Goal: Book appointment/travel/reservation

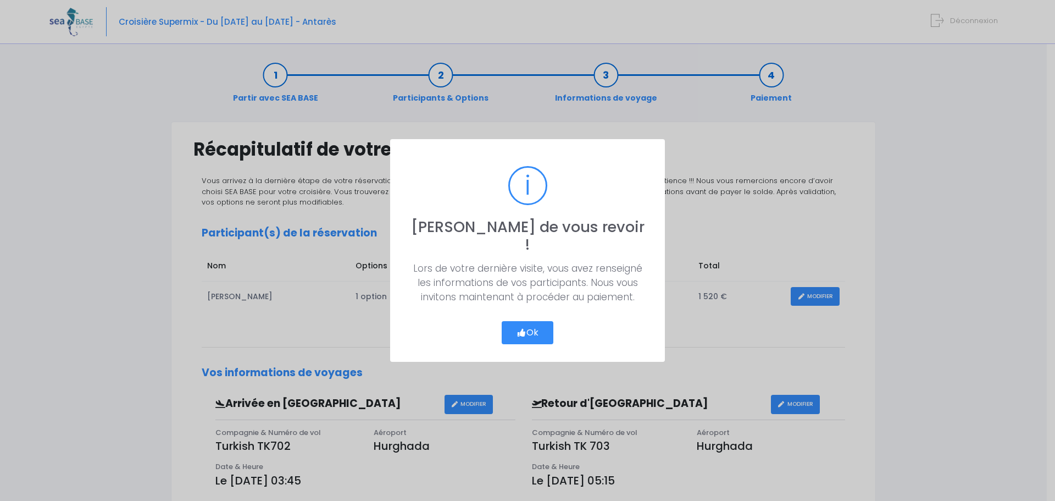
click at [528, 321] on button "Ok" at bounding box center [528, 332] width 52 height 23
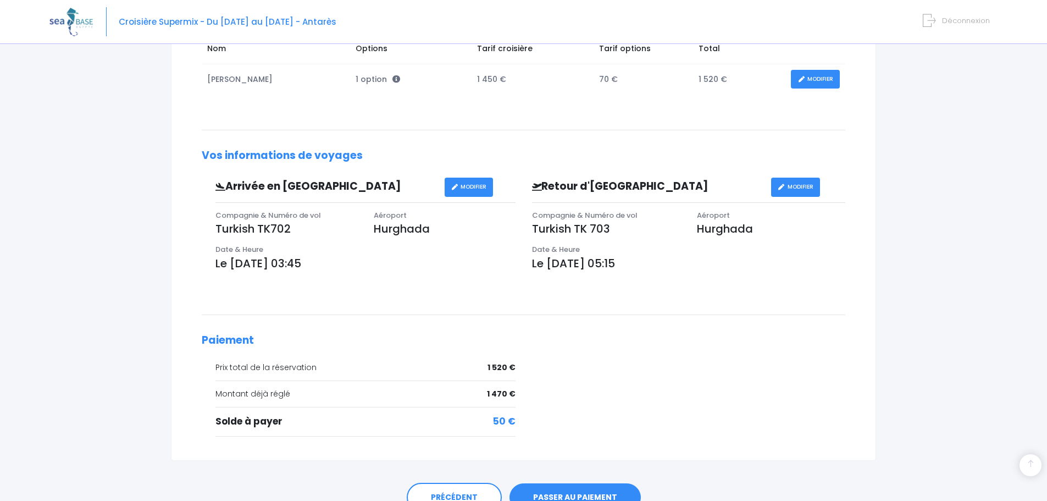
scroll to position [272, 0]
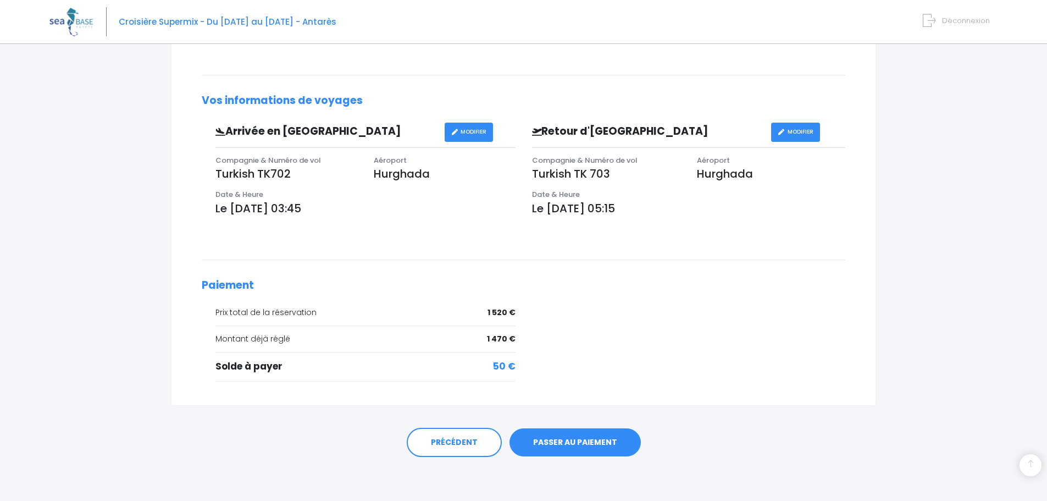
click at [582, 446] on link "PASSER AU PAIEMENT" at bounding box center [574, 442] width 131 height 29
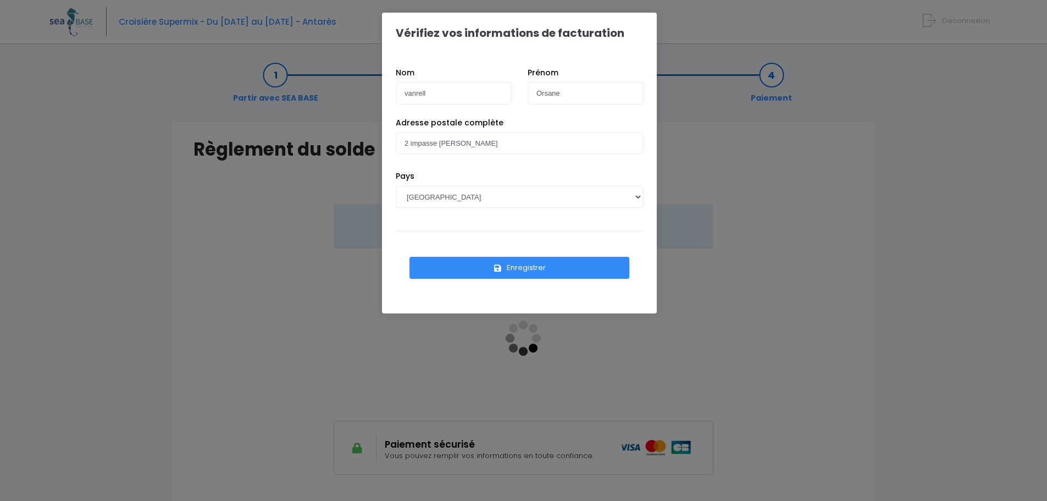
click at [563, 270] on button "Enregistrer" at bounding box center [519, 268] width 220 height 22
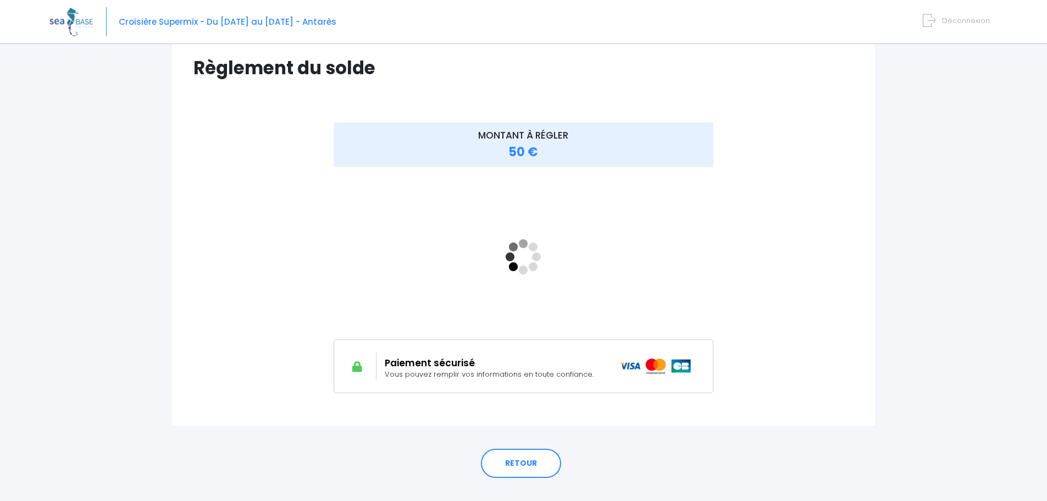
scroll to position [102, 0]
